Goal: Task Accomplishment & Management: Manage account settings

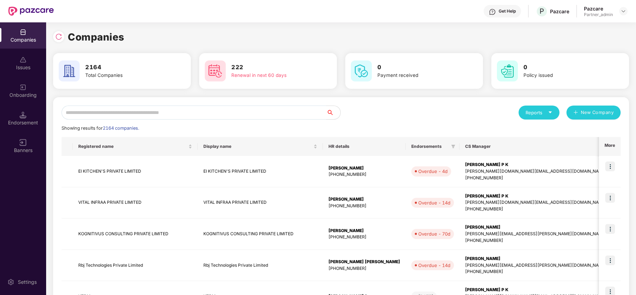
click at [225, 112] on input "text" at bounding box center [194, 113] width 265 height 14
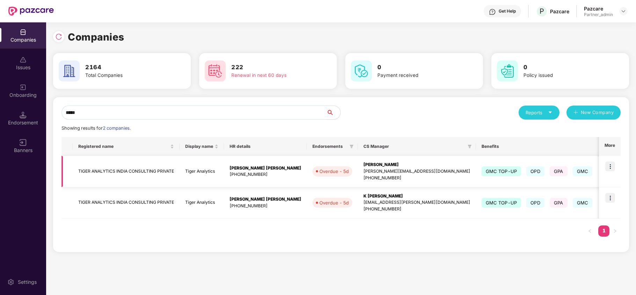
type input "*****"
click at [612, 167] on img at bounding box center [610, 166] width 10 height 10
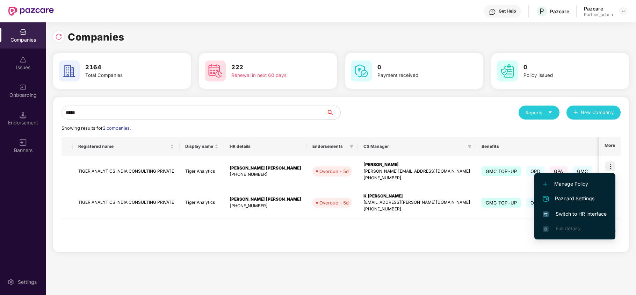
click at [592, 211] on span "Switch to HR interface" at bounding box center [575, 214] width 64 height 8
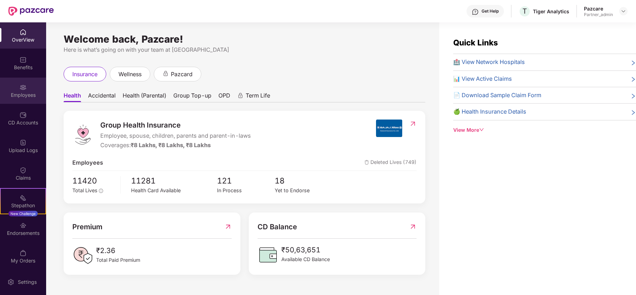
click at [26, 96] on div "Employees" at bounding box center [23, 95] width 46 height 7
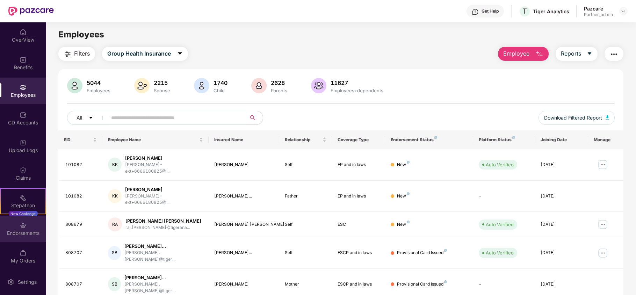
click at [31, 230] on div "Endorsements" at bounding box center [23, 233] width 46 height 7
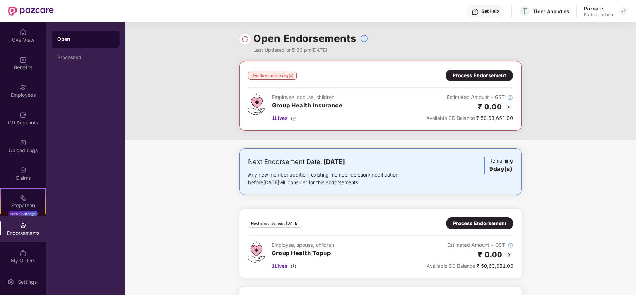
click at [488, 76] on div "Process Endorsement" at bounding box center [479, 76] width 53 height 8
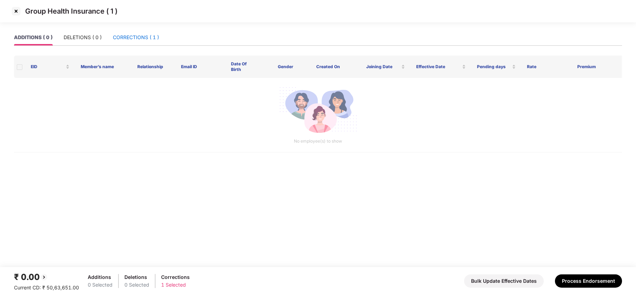
click at [145, 35] on div "CORRECTIONS ( 1 )" at bounding box center [136, 38] width 46 height 8
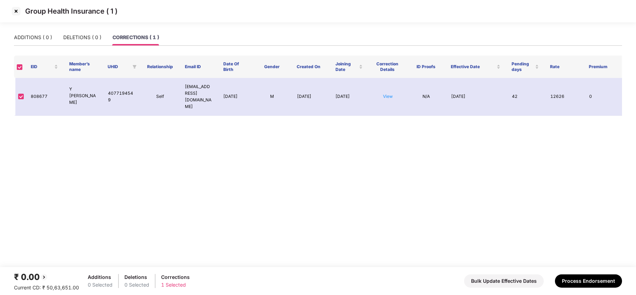
click at [15, 10] on img at bounding box center [15, 11] width 11 height 11
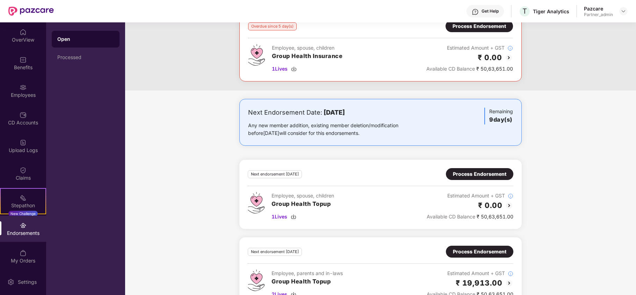
scroll to position [93, 0]
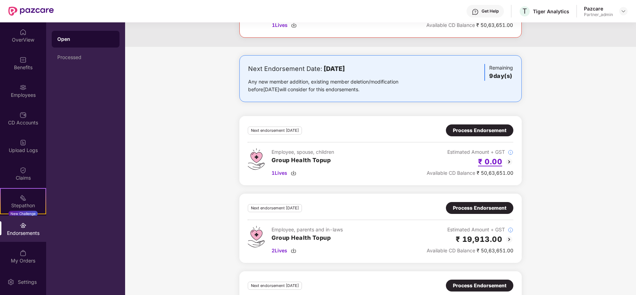
click at [497, 164] on h2 "₹ 0.00" at bounding box center [490, 162] width 24 height 12
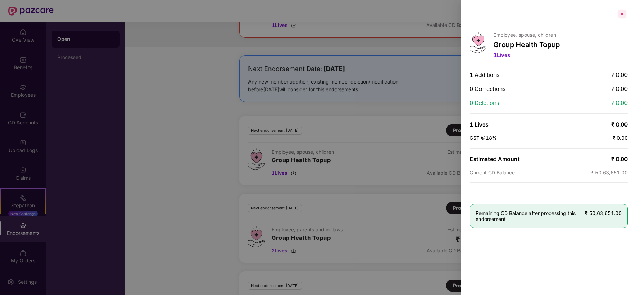
click at [620, 13] on div at bounding box center [622, 13] width 11 height 11
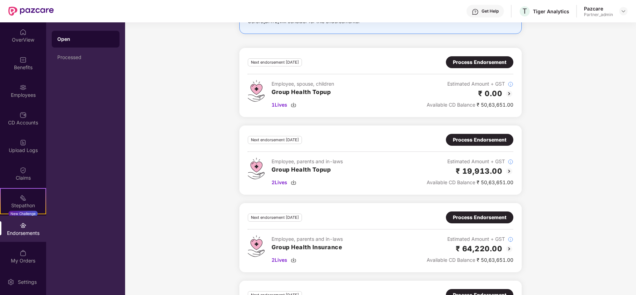
scroll to position [186, 0]
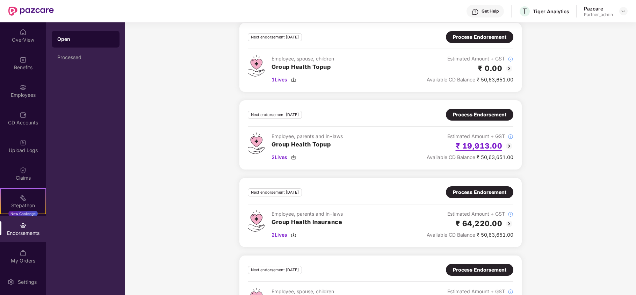
click at [483, 147] on h2 "₹ 19,913.00" at bounding box center [479, 146] width 47 height 12
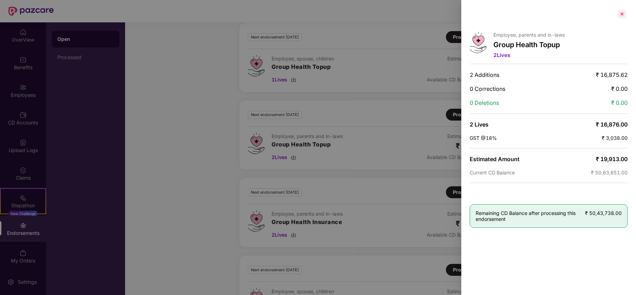
click at [621, 15] on div at bounding box center [622, 13] width 11 height 11
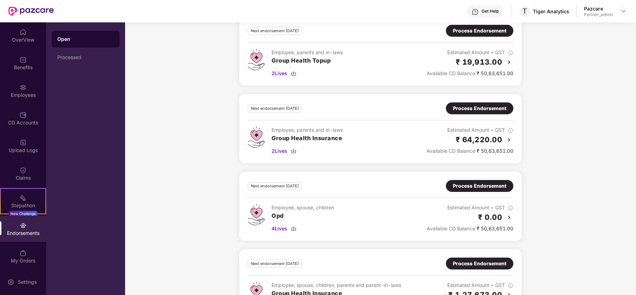
scroll to position [280, 0]
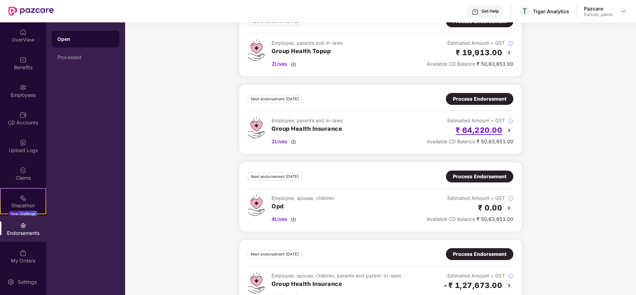
click at [476, 136] on h2 "₹ 64,220.00" at bounding box center [479, 130] width 47 height 12
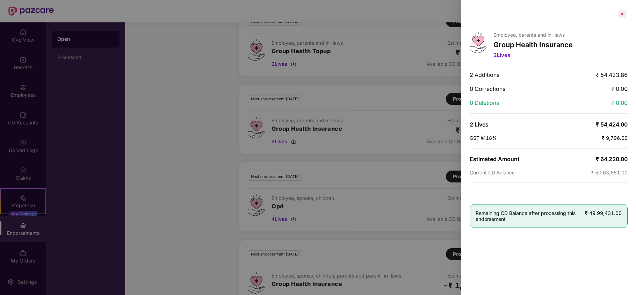
click at [621, 13] on div at bounding box center [622, 13] width 11 height 11
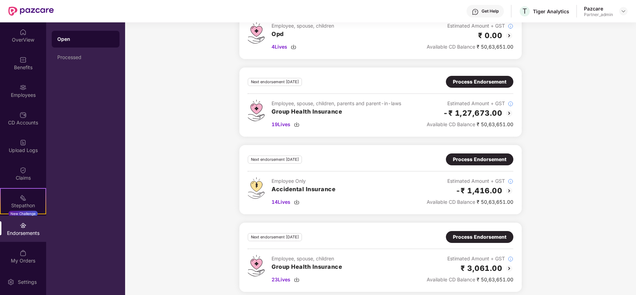
scroll to position [459, 0]
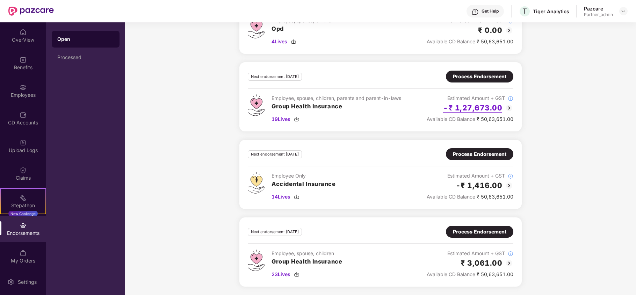
click at [477, 112] on h2 "-₹ 1,27,673.00" at bounding box center [472, 108] width 59 height 12
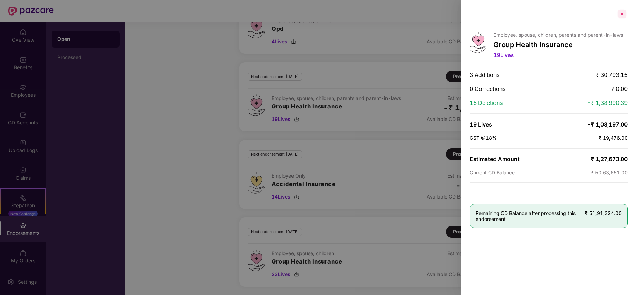
click at [621, 15] on div at bounding box center [622, 13] width 11 height 11
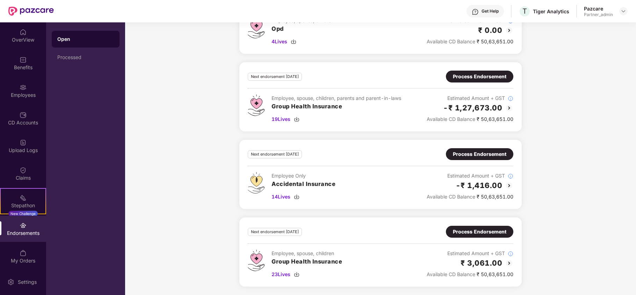
click at [478, 73] on div "Process Endorsement" at bounding box center [479, 77] width 53 height 8
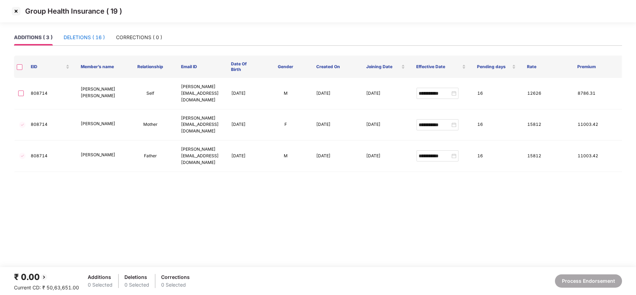
click at [84, 37] on div "DELETIONS ( 16 )" at bounding box center [84, 38] width 41 height 8
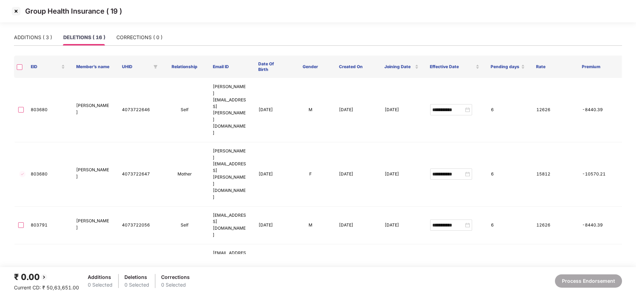
click at [16, 12] on img at bounding box center [15, 11] width 11 height 11
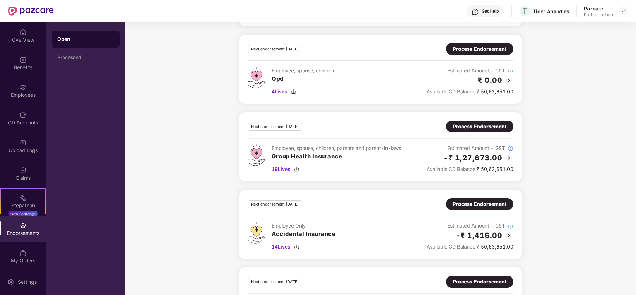
scroll to position [419, 0]
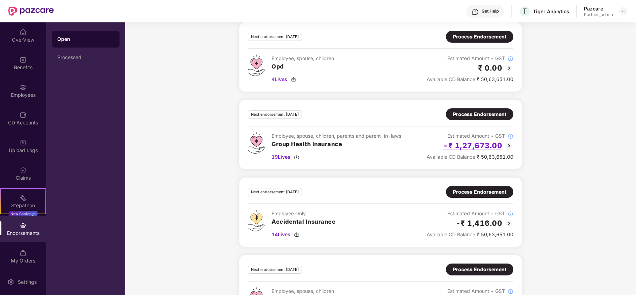
click at [469, 147] on h2 "-₹ 1,27,673.00" at bounding box center [472, 146] width 59 height 12
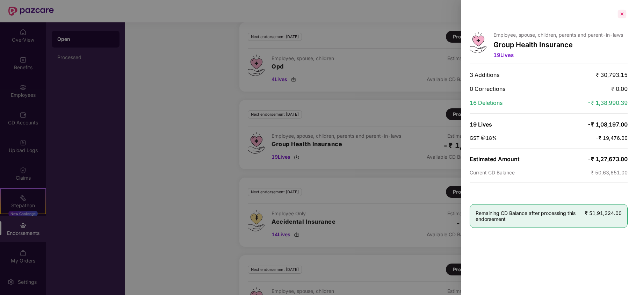
click at [621, 15] on div at bounding box center [622, 13] width 11 height 11
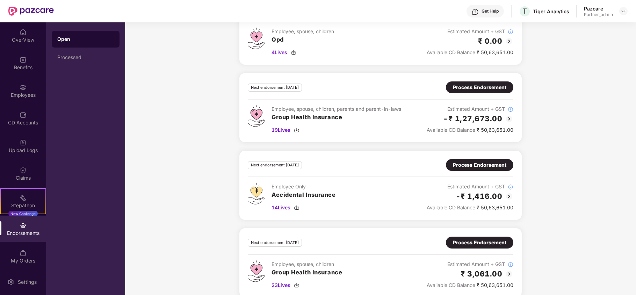
scroll to position [459, 0]
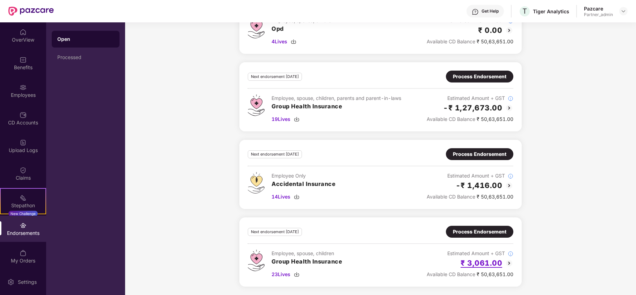
click at [488, 265] on h2 "₹ 3,061.00" at bounding box center [482, 263] width 42 height 12
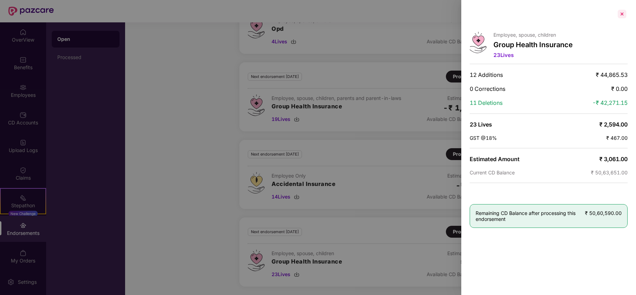
click at [621, 14] on div at bounding box center [622, 13] width 11 height 11
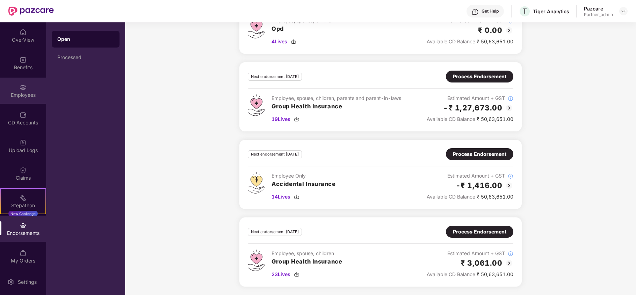
click at [24, 101] on div "Employees" at bounding box center [23, 91] width 46 height 26
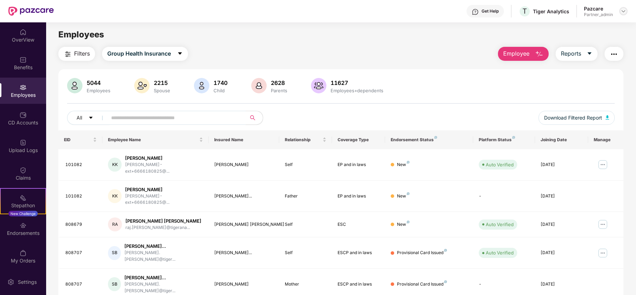
click at [621, 11] on img at bounding box center [624, 11] width 6 height 6
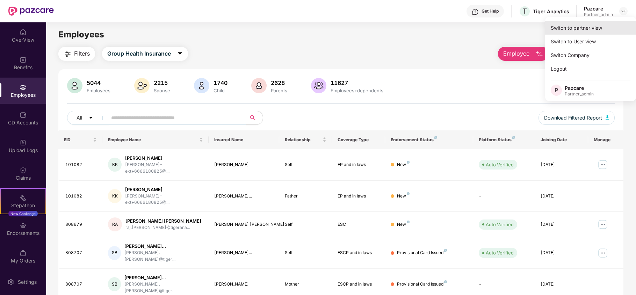
click at [572, 28] on div "Switch to partner view" at bounding box center [590, 28] width 91 height 14
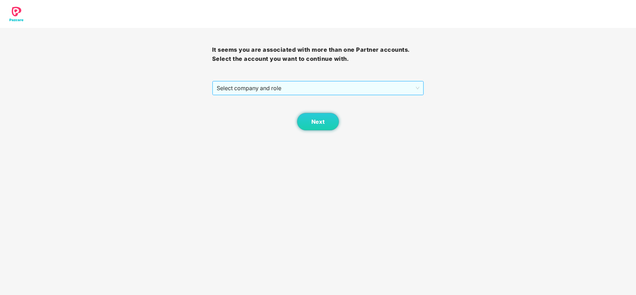
drag, startPoint x: 253, startPoint y: 83, endPoint x: 253, endPoint y: 89, distance: 6.3
click at [253, 86] on span "Select company and role" at bounding box center [318, 87] width 203 height 13
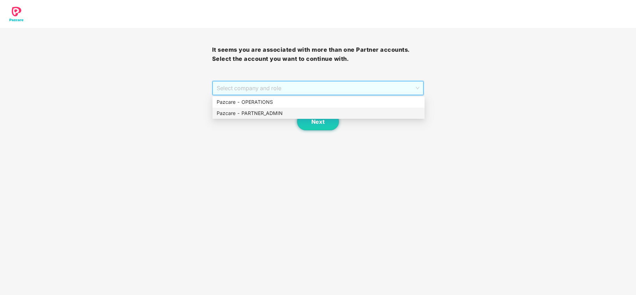
click at [251, 110] on div "Pazcare - PARTNER_ADMIN" at bounding box center [319, 113] width 204 height 8
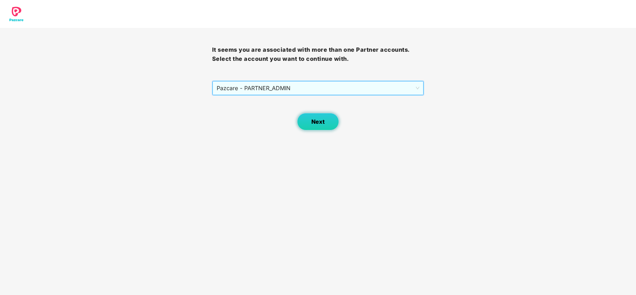
click at [310, 117] on button "Next" at bounding box center [318, 121] width 42 height 17
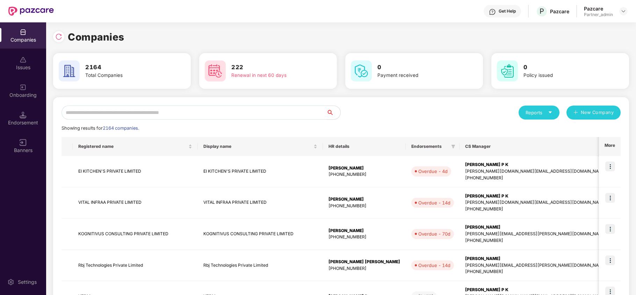
click at [196, 111] on input "text" at bounding box center [194, 113] width 265 height 14
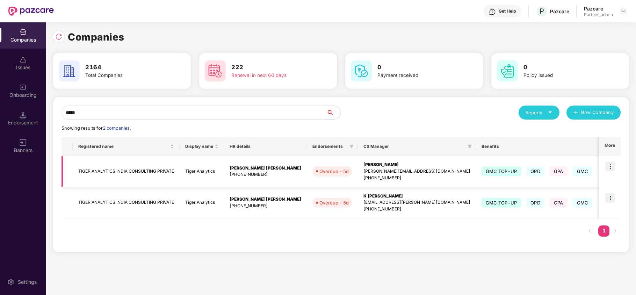
type input "*****"
click at [610, 165] on img at bounding box center [610, 166] width 10 height 10
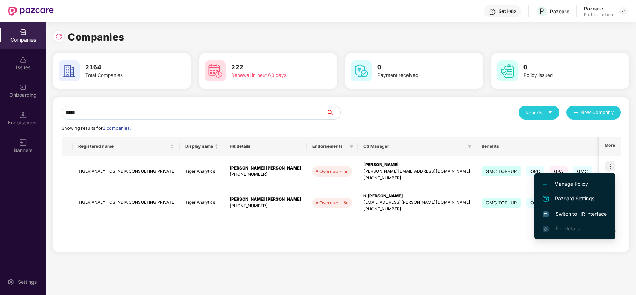
click at [578, 215] on span "Switch to HR interface" at bounding box center [575, 214] width 64 height 8
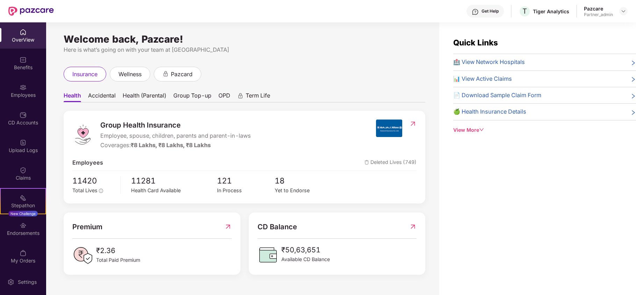
click at [23, 87] on img at bounding box center [23, 87] width 7 height 7
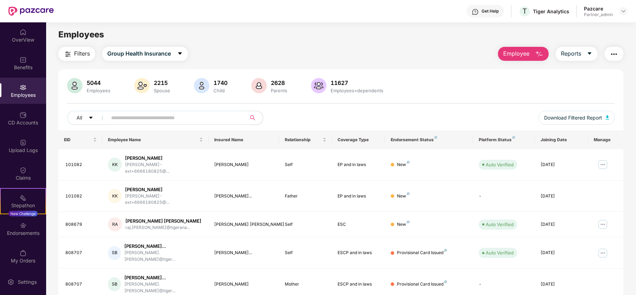
click at [137, 120] on input "text" at bounding box center [173, 118] width 125 height 10
paste input "******"
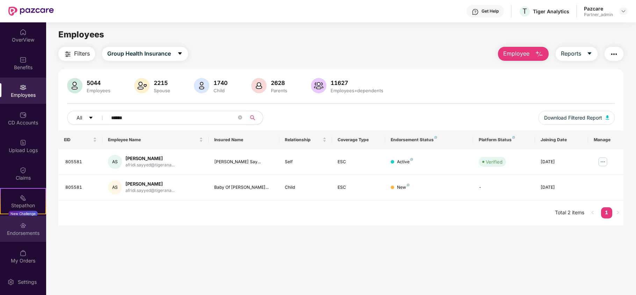
type input "******"
click at [10, 230] on div "Endorsements" at bounding box center [23, 233] width 46 height 7
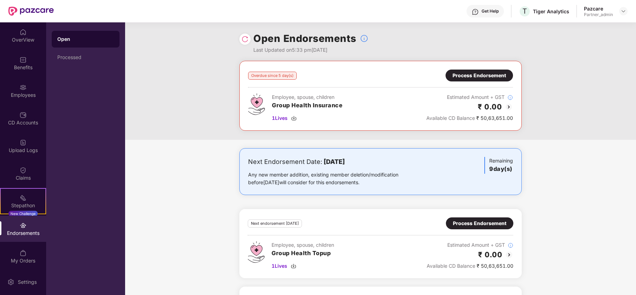
click at [213, 74] on div "Overdue since 5 day(s) Process Endorsement Employee, spouse, children Group Hea…" at bounding box center [380, 100] width 511 height 79
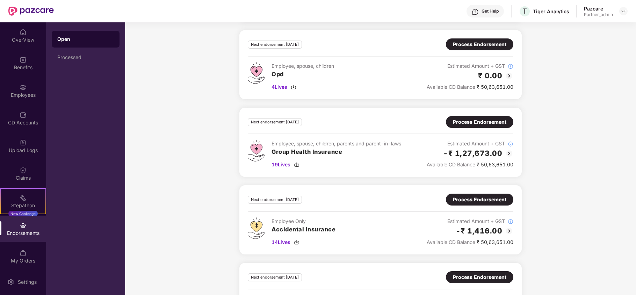
scroll to position [459, 0]
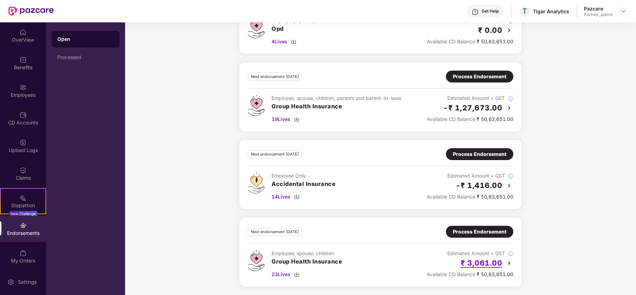
click at [484, 259] on h2 "₹ 3,061.00" at bounding box center [482, 263] width 42 height 12
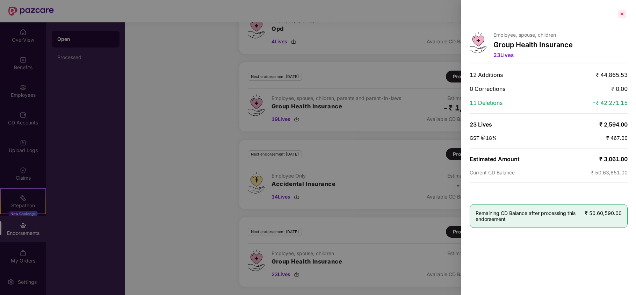
click at [623, 15] on div at bounding box center [622, 13] width 11 height 11
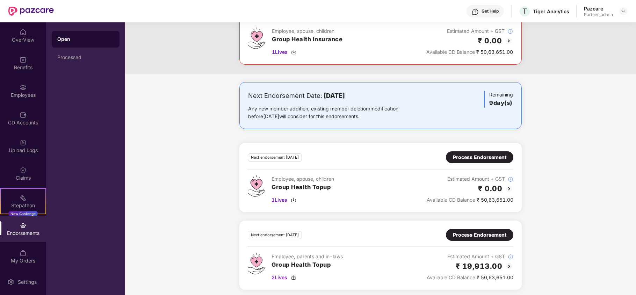
scroll to position [93, 0]
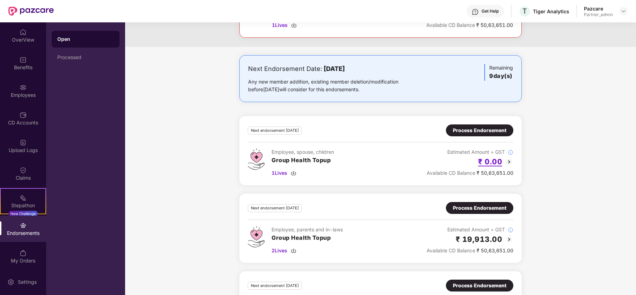
click at [490, 160] on h2 "₹ 0.00" at bounding box center [490, 162] width 24 height 12
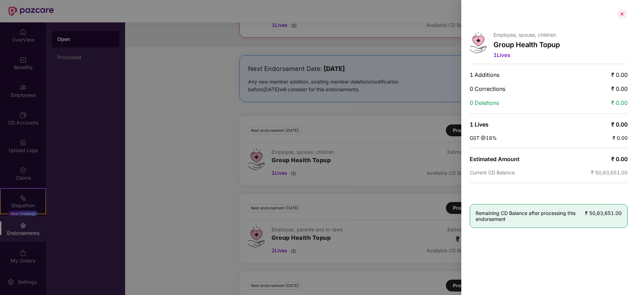
click at [624, 10] on div at bounding box center [622, 13] width 11 height 11
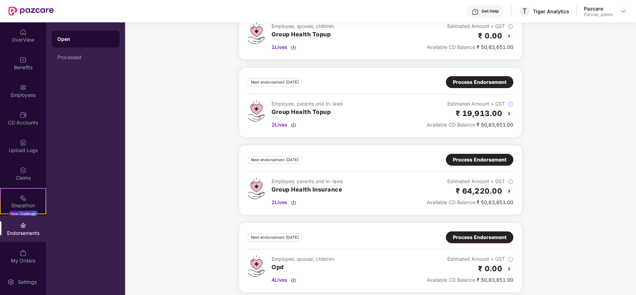
scroll to position [233, 0]
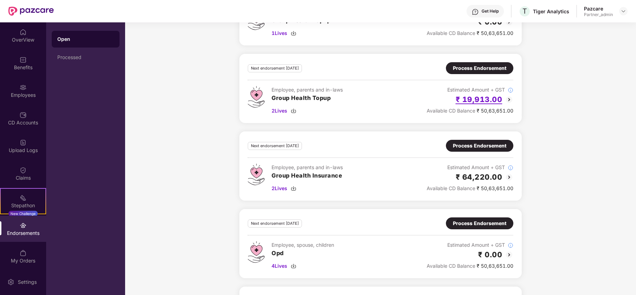
click at [474, 103] on h2 "₹ 19,913.00" at bounding box center [479, 100] width 47 height 12
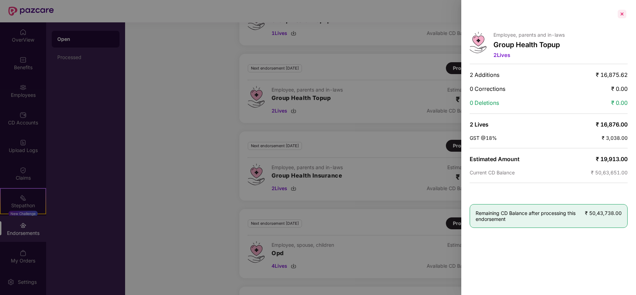
click at [621, 15] on div at bounding box center [622, 13] width 11 height 11
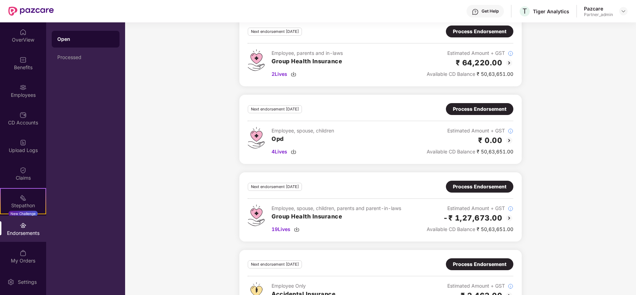
scroll to position [459, 0]
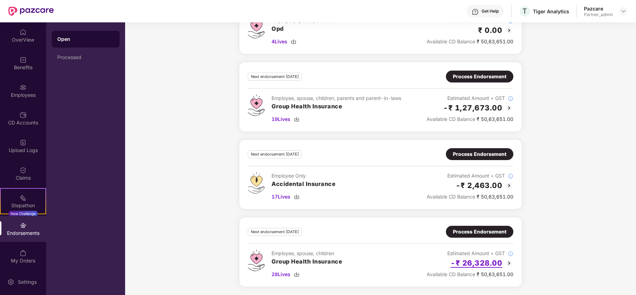
click at [481, 266] on h2 "-₹ 26,328.00" at bounding box center [477, 263] width 52 height 12
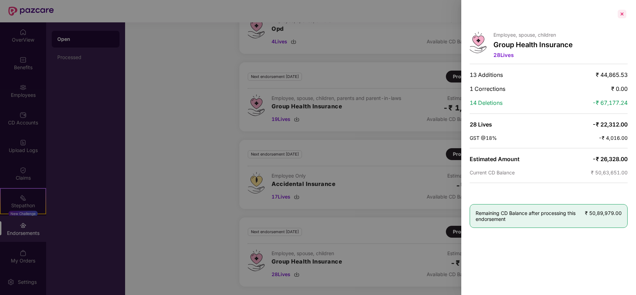
click at [626, 13] on div at bounding box center [622, 13] width 11 height 11
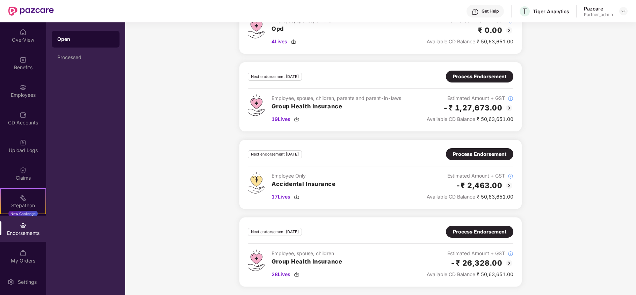
click at [467, 229] on div "Process Endorsement" at bounding box center [479, 232] width 53 height 8
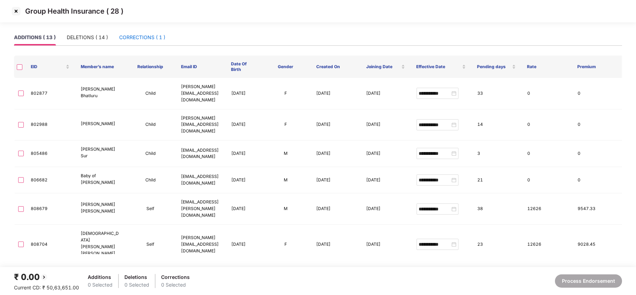
click at [135, 34] on div "CORRECTIONS ( 1 )" at bounding box center [142, 38] width 46 height 8
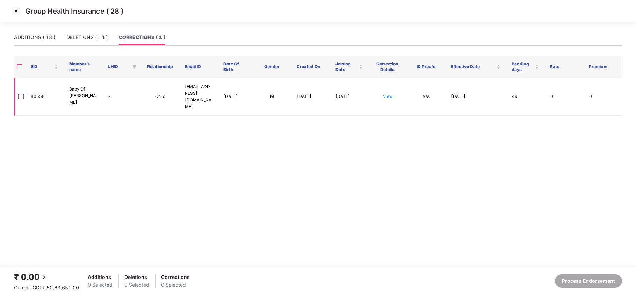
click at [36, 96] on td "805581" at bounding box center [44, 97] width 38 height 38
copy td "805581"
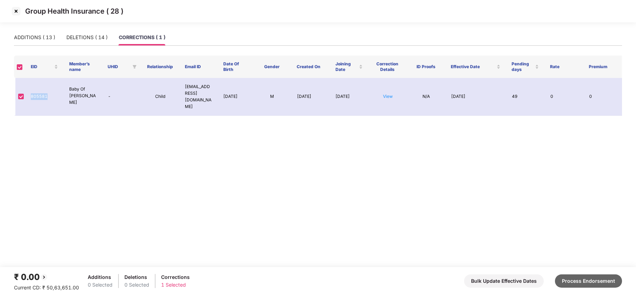
click at [585, 282] on button "Process Endorsement" at bounding box center [588, 280] width 67 height 13
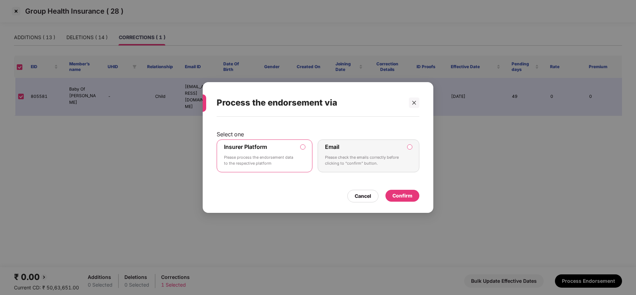
click at [295, 156] on p "Please process the endorsement data to the respective platform" at bounding box center [259, 160] width 71 height 12
click at [400, 197] on div "Confirm" at bounding box center [403, 196] width 20 height 8
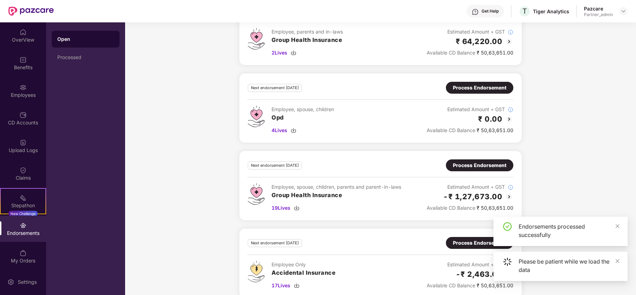
scroll to position [459, 0]
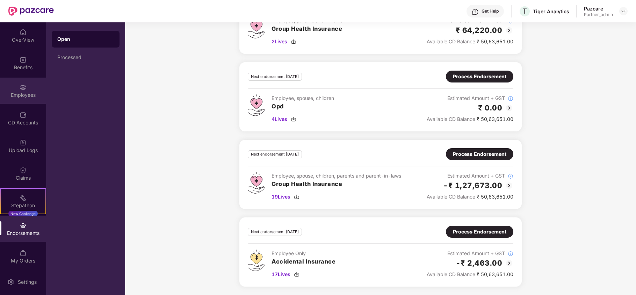
click at [21, 99] on div "Employees" at bounding box center [23, 91] width 46 height 26
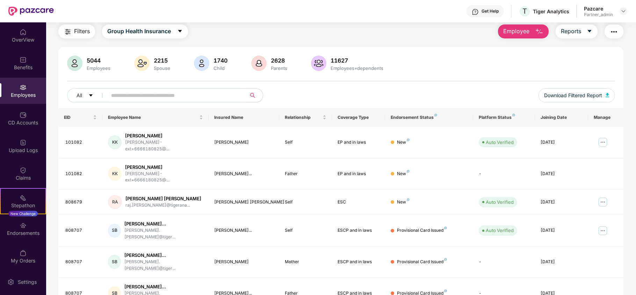
scroll to position [136, 0]
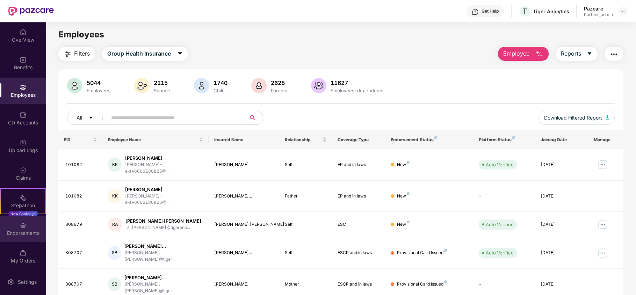
click at [28, 233] on div "Endorsements" at bounding box center [23, 233] width 46 height 7
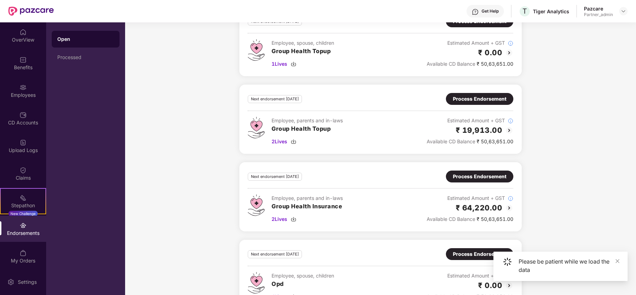
scroll to position [459, 0]
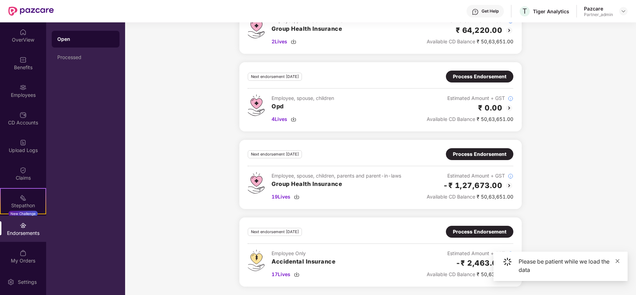
click at [617, 260] on icon "close" at bounding box center [618, 261] width 4 height 4
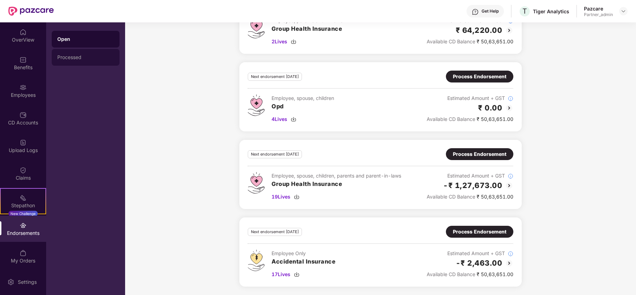
click at [69, 55] on div "Processed" at bounding box center [85, 58] width 57 height 6
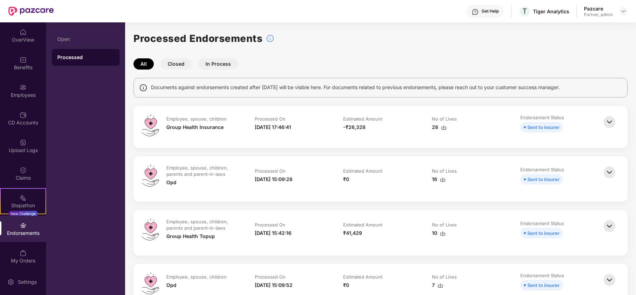
click at [607, 122] on img at bounding box center [609, 121] width 15 height 15
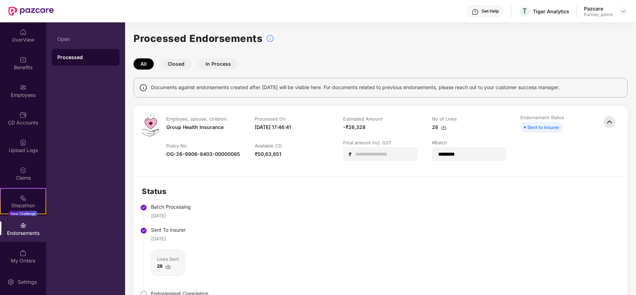
click at [443, 129] on img at bounding box center [444, 128] width 6 height 6
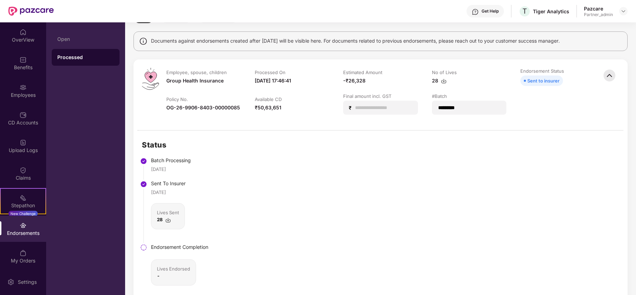
scroll to position [93, 0]
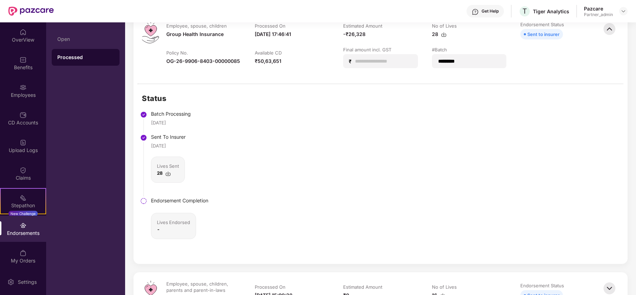
click at [168, 172] on img at bounding box center [168, 174] width 6 height 6
click at [67, 38] on div "Open" at bounding box center [85, 39] width 57 height 6
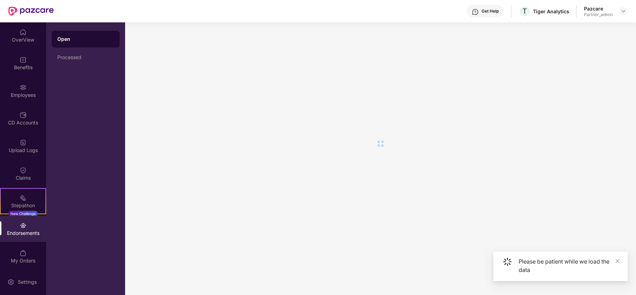
scroll to position [0, 0]
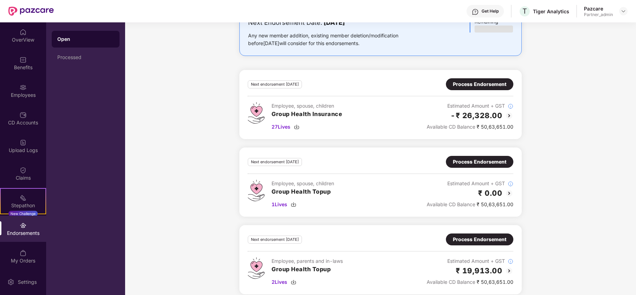
scroll to position [133, 0]
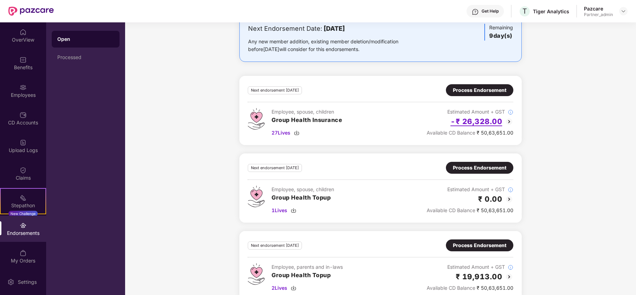
click at [483, 126] on h2 "-₹ 26,328.00" at bounding box center [477, 122] width 52 height 12
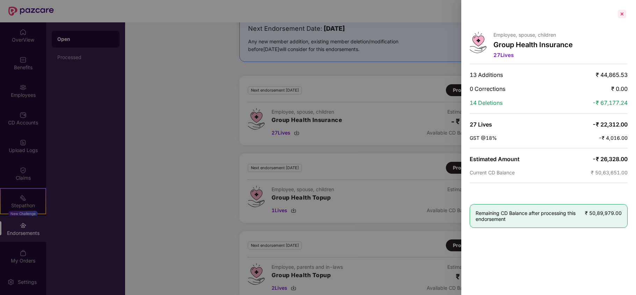
click at [621, 13] on div at bounding box center [622, 13] width 11 height 11
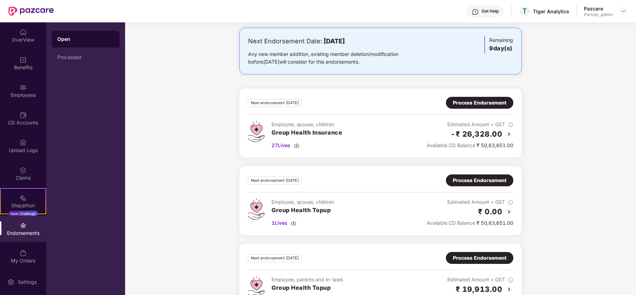
scroll to position [0, 0]
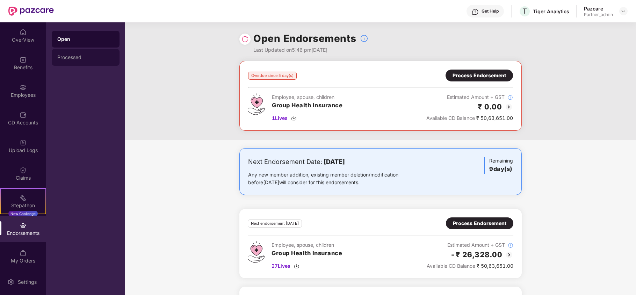
click at [72, 64] on div "Processed" at bounding box center [86, 57] width 68 height 17
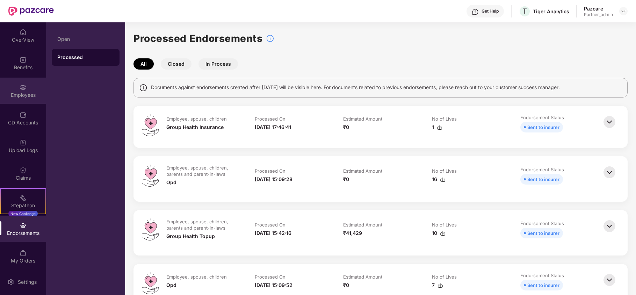
click at [17, 92] on div "Employees" at bounding box center [23, 95] width 46 height 7
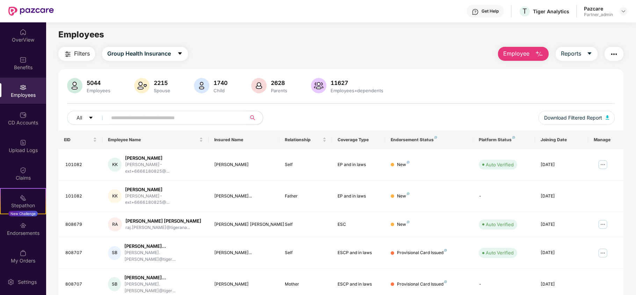
click at [612, 52] on img "button" at bounding box center [614, 54] width 8 height 8
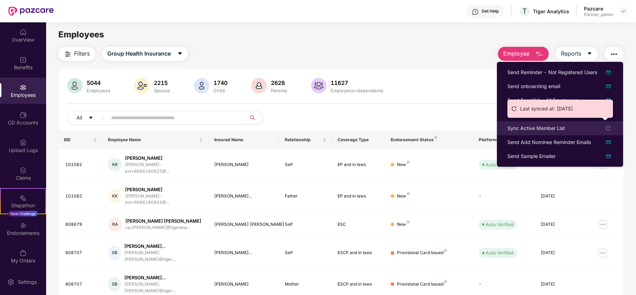
click at [542, 128] on div "Sync Active Member List" at bounding box center [537, 128] width 58 height 8
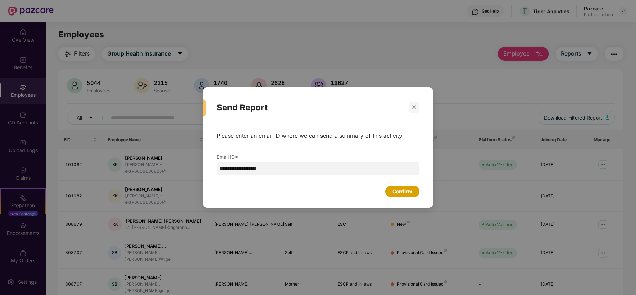
click at [403, 189] on div "Confirm" at bounding box center [403, 192] width 20 height 8
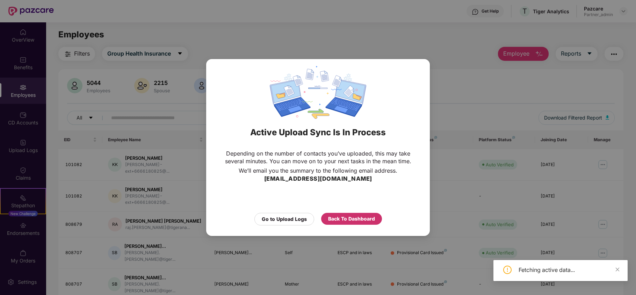
click at [340, 216] on div "Back To Dashboard" at bounding box center [351, 219] width 47 height 8
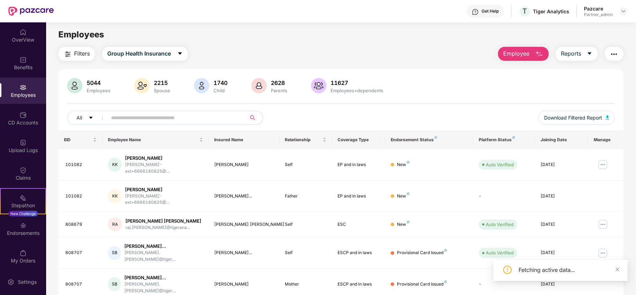
click at [81, 49] on span "Filters" at bounding box center [82, 53] width 16 height 9
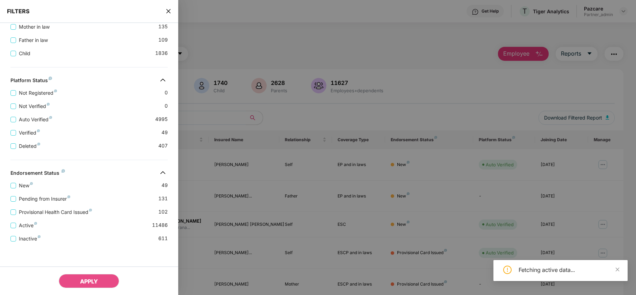
scroll to position [243, 0]
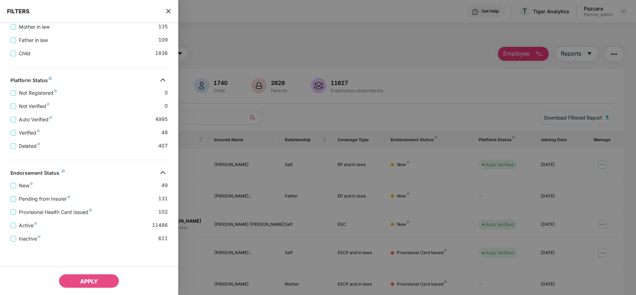
click at [167, 10] on icon "close" at bounding box center [168, 11] width 4 height 4
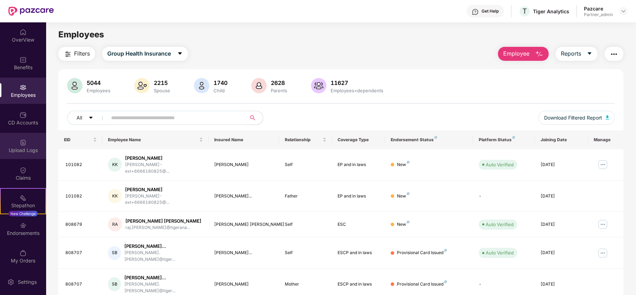
click at [3, 145] on div "Upload Logs" at bounding box center [23, 146] width 46 height 26
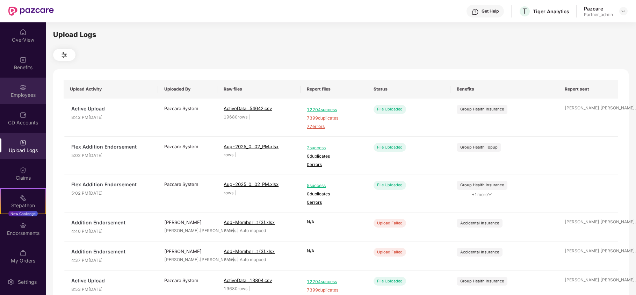
click at [17, 92] on div "Employees" at bounding box center [23, 95] width 46 height 7
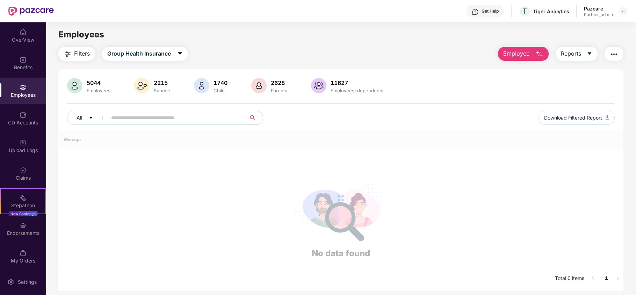
click at [153, 113] on input "text" at bounding box center [173, 118] width 125 height 10
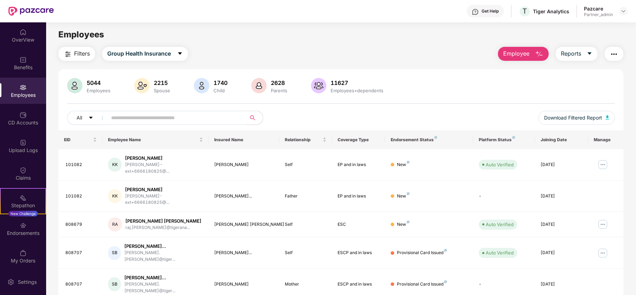
paste input "**********"
type input "**********"
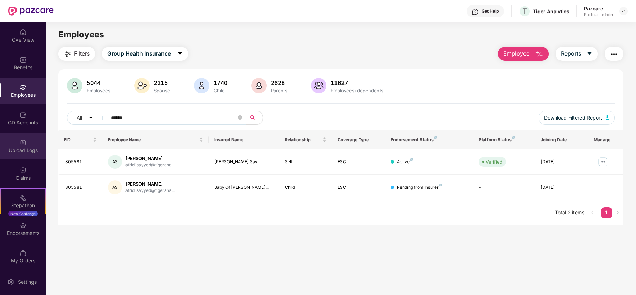
type input "******"
click at [6, 142] on div "Upload Logs" at bounding box center [23, 146] width 46 height 26
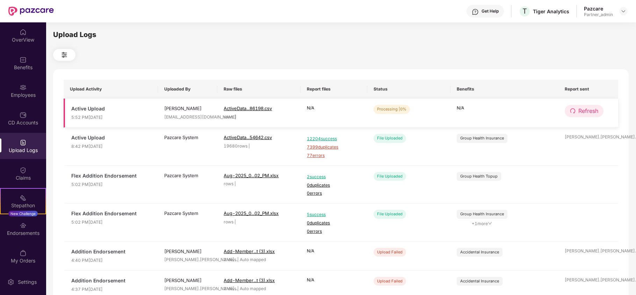
click at [575, 110] on icon "redo" at bounding box center [573, 111] width 6 height 6
click at [589, 109] on span "Refresh" at bounding box center [588, 111] width 20 height 9
